Goal: Ask a question

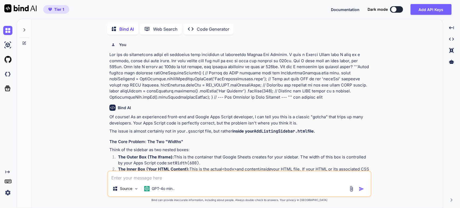
scroll to position [2, 0]
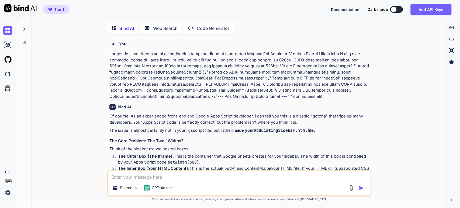
click at [9, 188] on img at bounding box center [7, 192] width 9 height 9
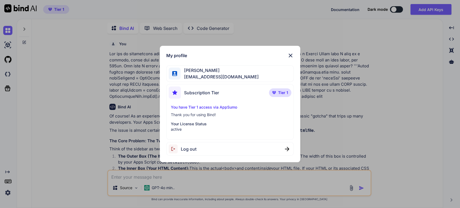
click at [186, 149] on span "Log out" at bounding box center [189, 149] width 16 height 6
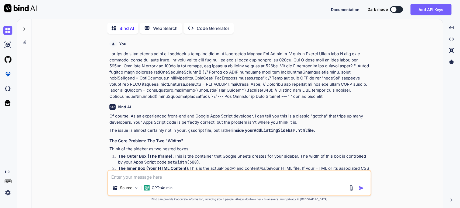
type textarea "x"
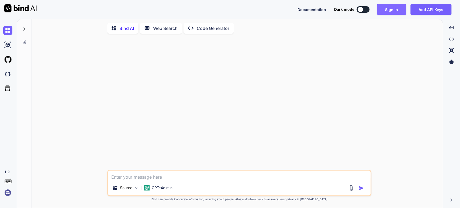
click at [393, 9] on button "Sign in" at bounding box center [391, 9] width 29 height 11
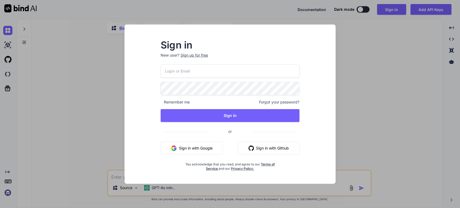
click at [194, 144] on button "Sign in with Google" at bounding box center [192, 148] width 62 height 13
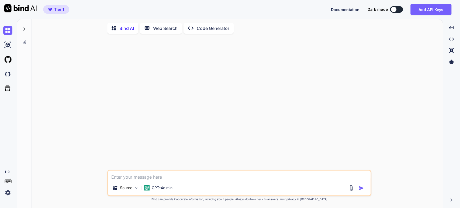
click at [26, 27] on icon at bounding box center [24, 29] width 4 height 4
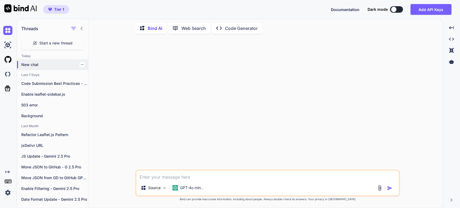
click at [31, 63] on p "New chat" at bounding box center [54, 64] width 67 height 5
click at [195, 185] on p "GPT-4o min.." at bounding box center [191, 187] width 23 height 5
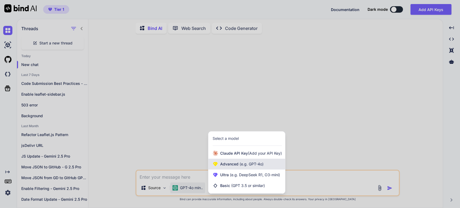
click at [223, 166] on span "Advanced (e.g. GPT-4o)" at bounding box center [241, 163] width 43 height 5
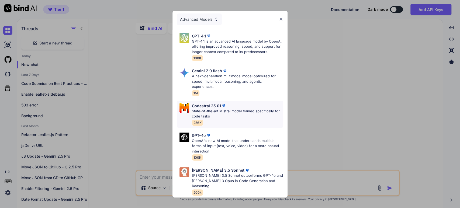
scroll to position [2, 0]
click at [281, 17] on img at bounding box center [281, 19] width 5 height 5
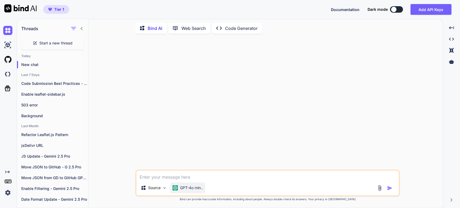
click at [198, 190] on p "GPT-4o min.." at bounding box center [191, 187] width 23 height 5
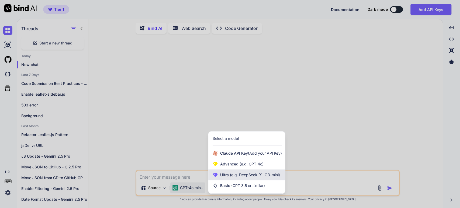
click at [219, 170] on div "Ultra (e.g. DeepSeek R1, O3-mini)" at bounding box center [246, 175] width 77 height 11
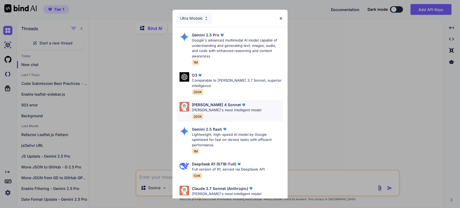
click at [210, 105] on p "[PERSON_NAME] 4 Sonnet" at bounding box center [216, 105] width 49 height 6
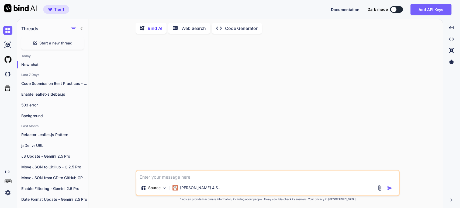
click at [144, 178] on textarea at bounding box center [267, 176] width 263 height 10
paste textarea "Loremips Dolorsi Ametc 8 - Adipis Elitse Doe tem in utlaboreetd magn-aliqu eni …"
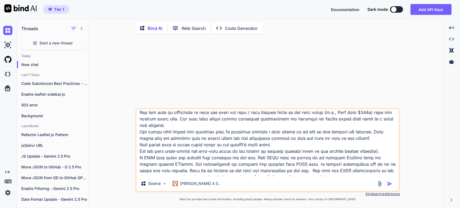
scroll to position [0, 0]
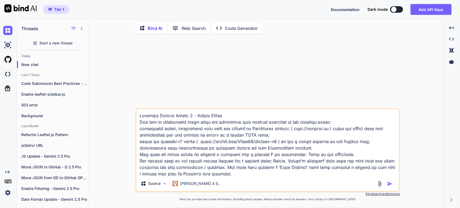
drag, startPoint x: 229, startPoint y: 118, endPoint x: 132, endPoint y: 119, distance: 96.2
click at [132, 119] on div "Source [PERSON_NAME] 4 S.. Created with Bind Always check its answers. Privacy …" at bounding box center [268, 123] width 350 height 170
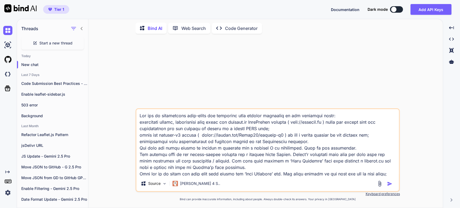
type textarea "Lor ips do sitametcons adip-elits doe temporinc utla etdolor magnaaliq en adm v…"
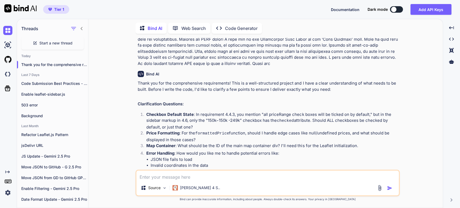
scroll to position [1052, 0]
click at [229, 80] on p "Thank you for the comprehensive requirements! This is a well-structured project…" at bounding box center [268, 86] width 261 height 12
click at [209, 111] on p "Checkbox Default State : In requirement 4.4.3, you mention "all priceRange chec…" at bounding box center [272, 120] width 252 height 19
click at [271, 111] on p "Checkbox Default State : In requirement 4.4.3, you mention "all priceRange chec…" at bounding box center [272, 120] width 252 height 19
click at [241, 111] on p "Checkbox Default State : In requirement 4.4.3, you mention "all priceRange chec…" at bounding box center [272, 120] width 252 height 19
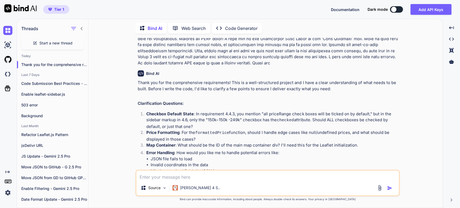
click at [224, 111] on p "Checkbox Default State : In requirement 4.4.3, you mention "all priceRange chec…" at bounding box center [272, 120] width 252 height 19
click at [162, 130] on strong "Price Formatting" at bounding box center [162, 132] width 33 height 5
click at [226, 131] on code "formattedPrice" at bounding box center [212, 133] width 34 height 5
click at [267, 130] on p "Price Formatting : For the formattedPrice function, should I handle edge cases …" at bounding box center [272, 136] width 252 height 13
click at [240, 142] on p "Map Container : What should be the ID of the main map container div? I'll need …" at bounding box center [272, 145] width 252 height 6
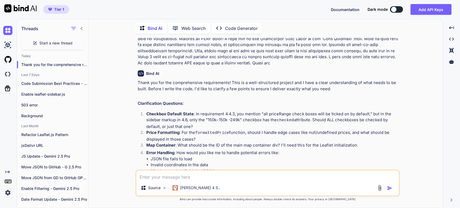
click at [215, 150] on p "Error Handling : How would you like me to handle potential errors like:" at bounding box center [272, 153] width 252 height 6
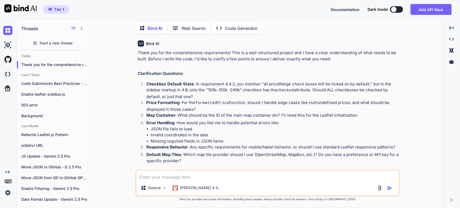
click at [160, 132] on li "Invalid coordinates in the data" at bounding box center [275, 135] width 248 height 6
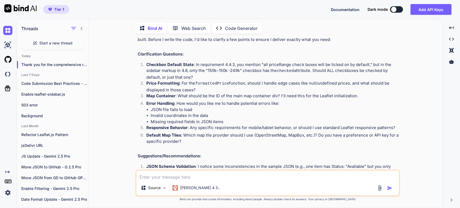
scroll to position [1112, 0]
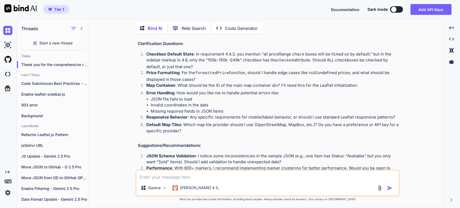
click at [205, 114] on p "Responsive Behavior : Any specific requirements for mobile/tablet behavior, or …" at bounding box center [272, 117] width 252 height 6
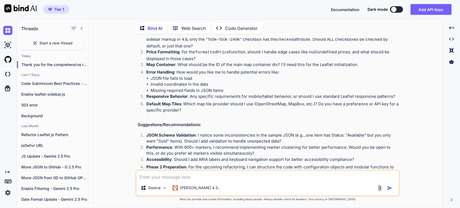
scroll to position [1142, 0]
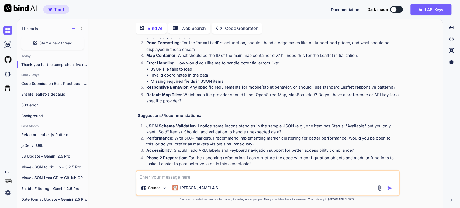
click at [205, 123] on p "JSON Schema Validation : I notice some inconsistencies in the sample JSON (e.g.…" at bounding box center [272, 129] width 252 height 12
click at [167, 123] on p "JSON Schema Validation : I notice some inconsistencies in the sample JSON (e.g.…" at bounding box center [272, 129] width 252 height 12
click at [207, 123] on p "JSON Schema Validation : I notice some inconsistencies in the sample JSON (e.g.…" at bounding box center [272, 129] width 252 height 12
click at [178, 135] on p "Performance : With 600+ markers, I recommend implementing marker clustering for…" at bounding box center [272, 141] width 252 height 12
click at [233, 135] on p "Performance : With 600+ markers, I recommend implementing marker clustering for…" at bounding box center [272, 141] width 252 height 12
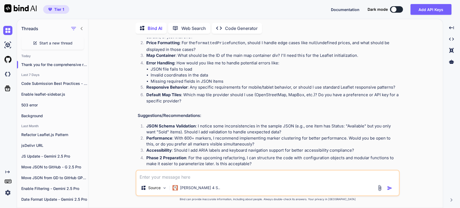
click at [292, 135] on p "Performance : With 600+ markers, I recommend implementing marker clustering for…" at bounding box center [272, 141] width 252 height 12
click at [210, 135] on p "Performance : With 600+ markers, I recommend implementing marker clustering for…" at bounding box center [272, 141] width 252 height 12
click at [207, 147] on p "Accessibility : Should I add ARIA labels and keyboard navigation support for be…" at bounding box center [272, 150] width 252 height 6
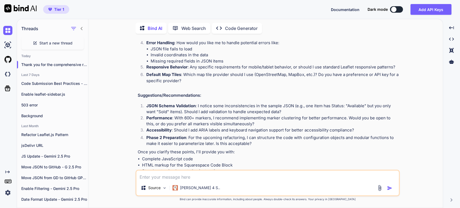
scroll to position [1171, 0]
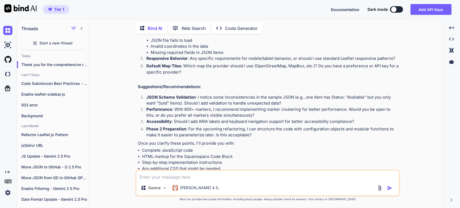
click at [204, 126] on p "Phase 2 Preparation : For the upcoming refactoring, I can structure the code wi…" at bounding box center [272, 132] width 252 height 12
click at [164, 127] on div "Thank you for the comprehensive requirements! This is a well-structured project…" at bounding box center [268, 70] width 261 height 219
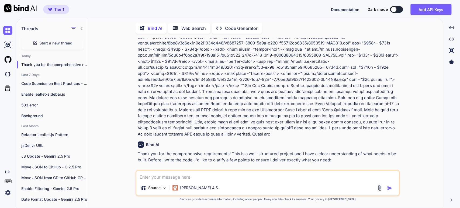
scroll to position [991, 0]
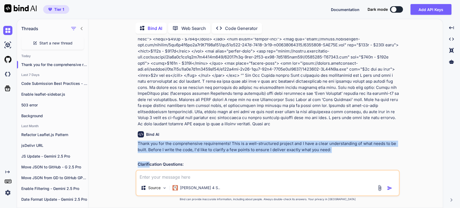
drag, startPoint x: 139, startPoint y: 126, endPoint x: 149, endPoint y: 147, distance: 22.9
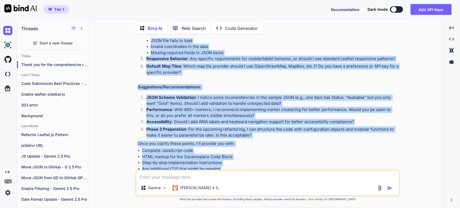
scroll to position [1171, 0]
copy div "Lorem ips dol sit ametconsectet adipiscingel! Sedd ei t inci-utlaboreet dolorem…"
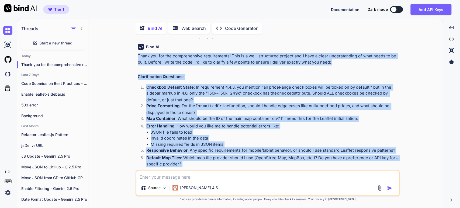
scroll to position [1111, 0]
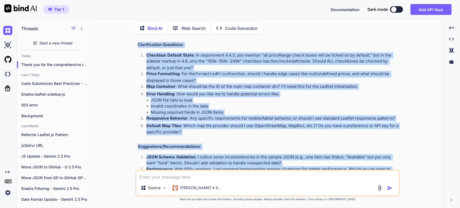
click at [171, 71] on p "Price Formatting : For the formattedPrice function, should I handle edge cases …" at bounding box center [272, 77] width 252 height 13
click at [184, 84] on p "Map Container : What should be the ID of the main map container div? I'll need …" at bounding box center [272, 87] width 252 height 6
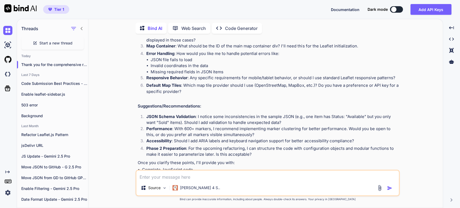
scroll to position [1141, 0]
